Goal: Information Seeking & Learning: Learn about a topic

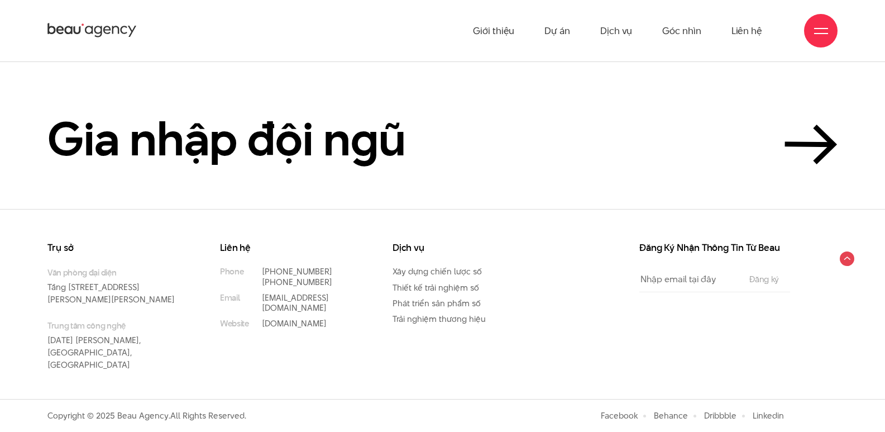
scroll to position [2647, 0]
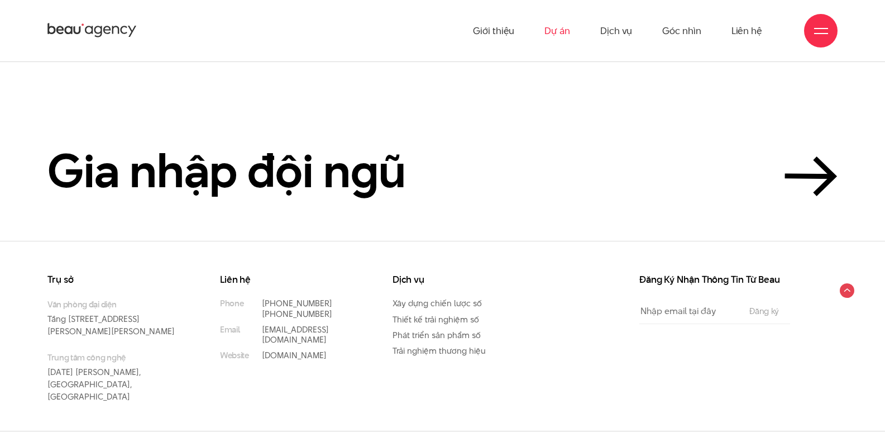
click at [553, 36] on link "Dự án" at bounding box center [558, 30] width 26 height 61
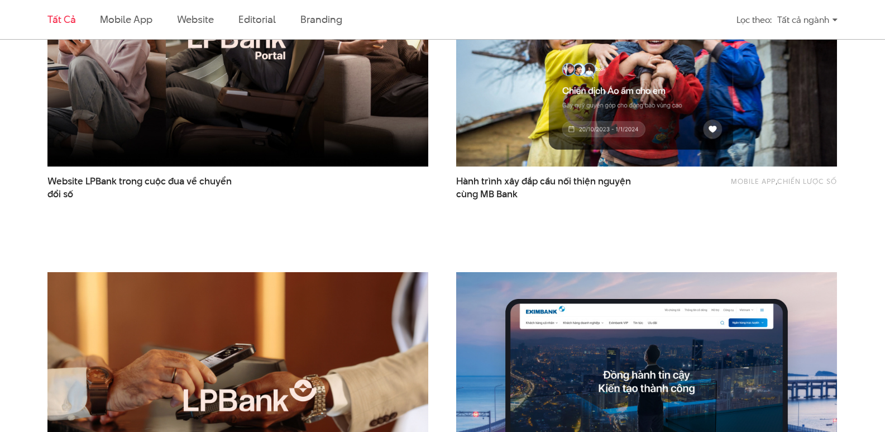
scroll to position [726, 0]
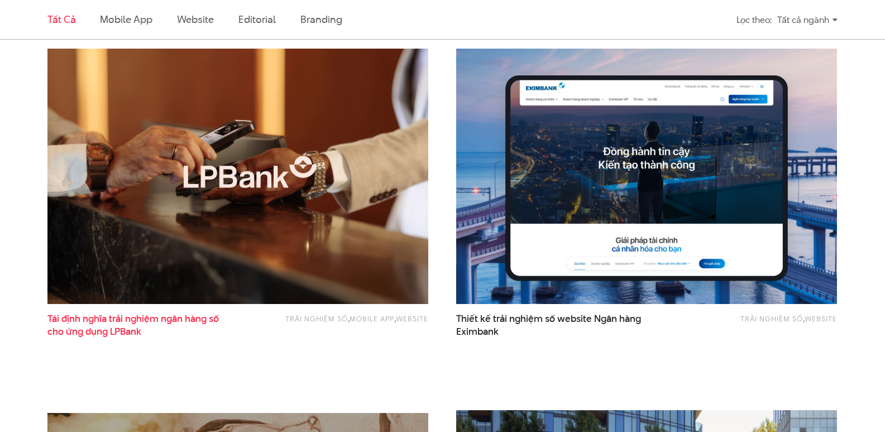
click at [164, 340] on span "Tái định nghĩa trải nghiệm ngân hàng số cho ứng dụng LPBank" at bounding box center [151, 326] width 209 height 28
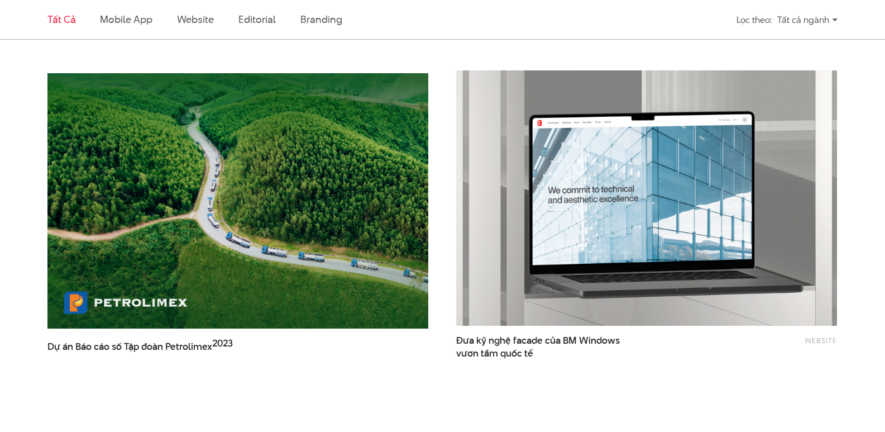
scroll to position [1620, 0]
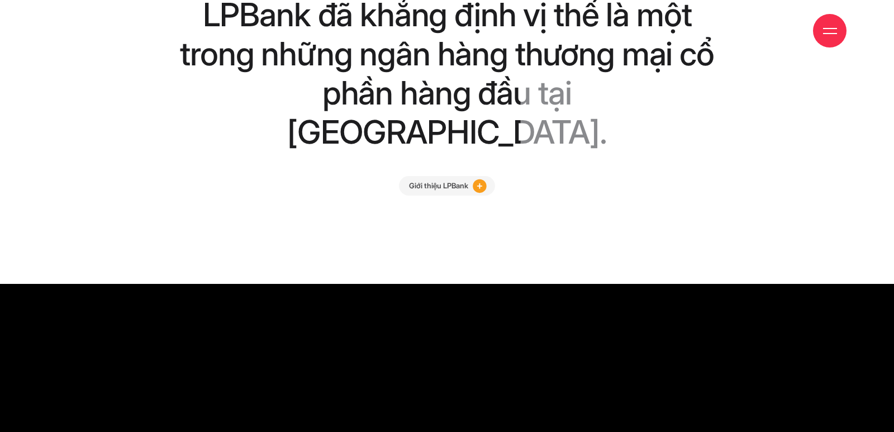
click at [554, 147] on div "phần hàng đầu tại Việt Nam." at bounding box center [446, 113] width 535 height 78
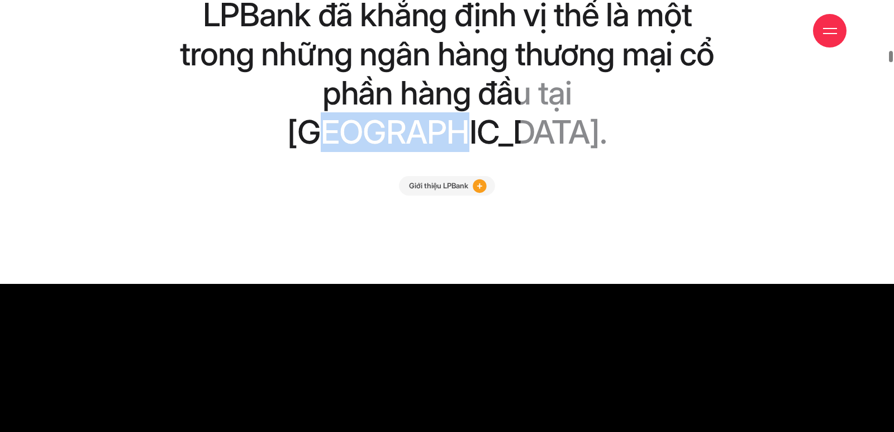
drag, startPoint x: 534, startPoint y: 144, endPoint x: 654, endPoint y: 144, distance: 120.1
click at [654, 144] on div "phần hàng đầu tại Việt Nam." at bounding box center [446, 113] width 535 height 78
click at [626, 152] on div "phần hàng đầu tại Việt Nam." at bounding box center [446, 113] width 535 height 78
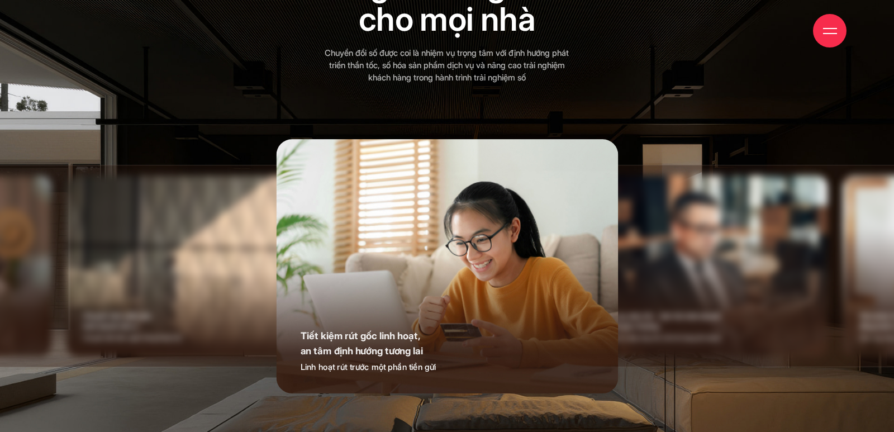
click at [703, 255] on img at bounding box center [706, 266] width 244 height 182
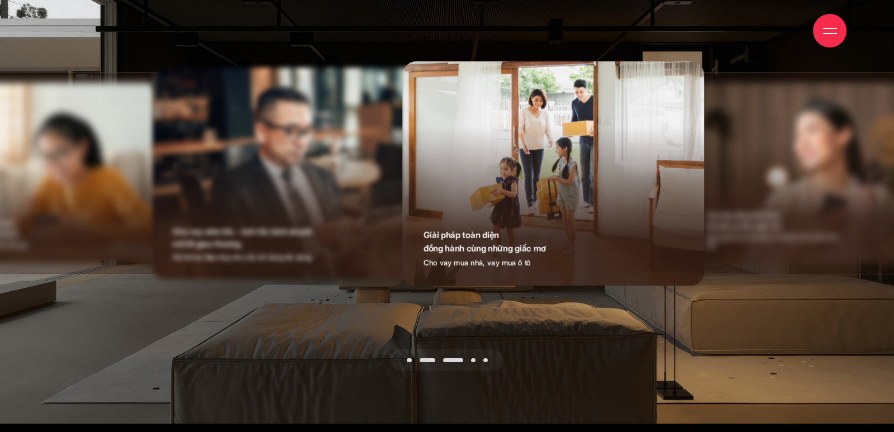
click at [761, 199] on img at bounding box center [811, 174] width 244 height 182
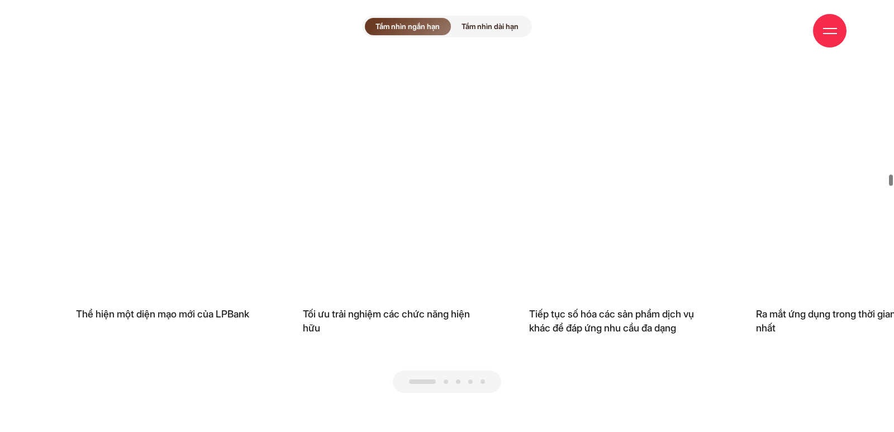
click at [509, 39] on div "Giới thiệu Dự án Dịch vụ Góc nhìn Liên hệ" at bounding box center [446, 30] width 799 height 61
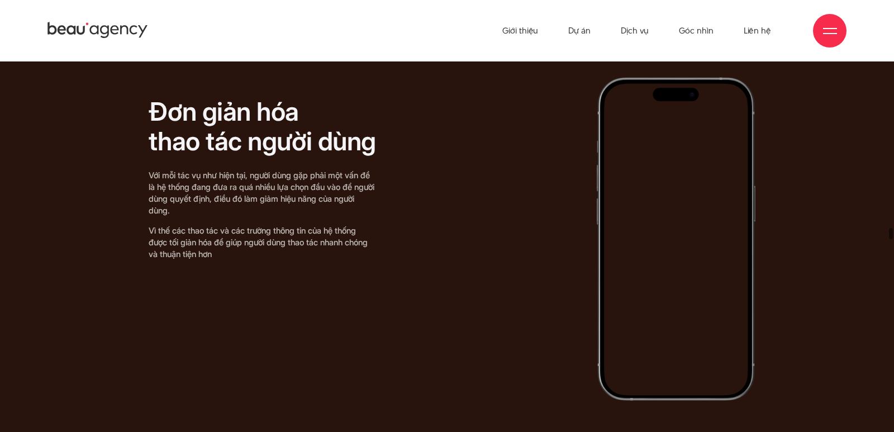
click at [652, 254] on img at bounding box center [676, 239] width 159 height 324
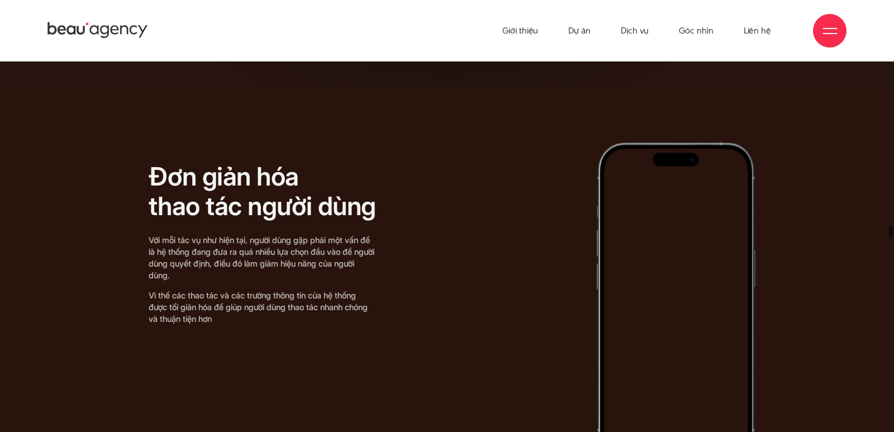
click at [615, 345] on img at bounding box center [676, 304] width 159 height 324
